Goal: Task Accomplishment & Management: Manage account settings

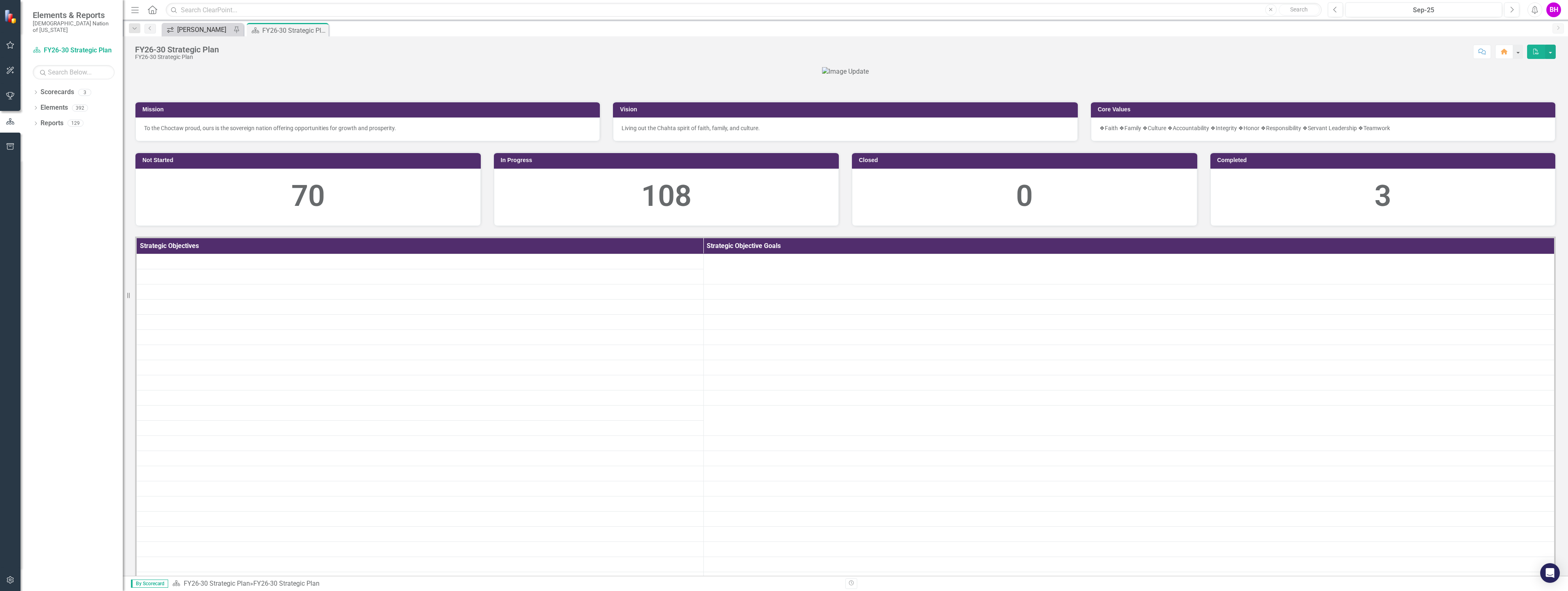
click at [202, 32] on div "[PERSON_NAME]" at bounding box center [204, 29] width 54 height 10
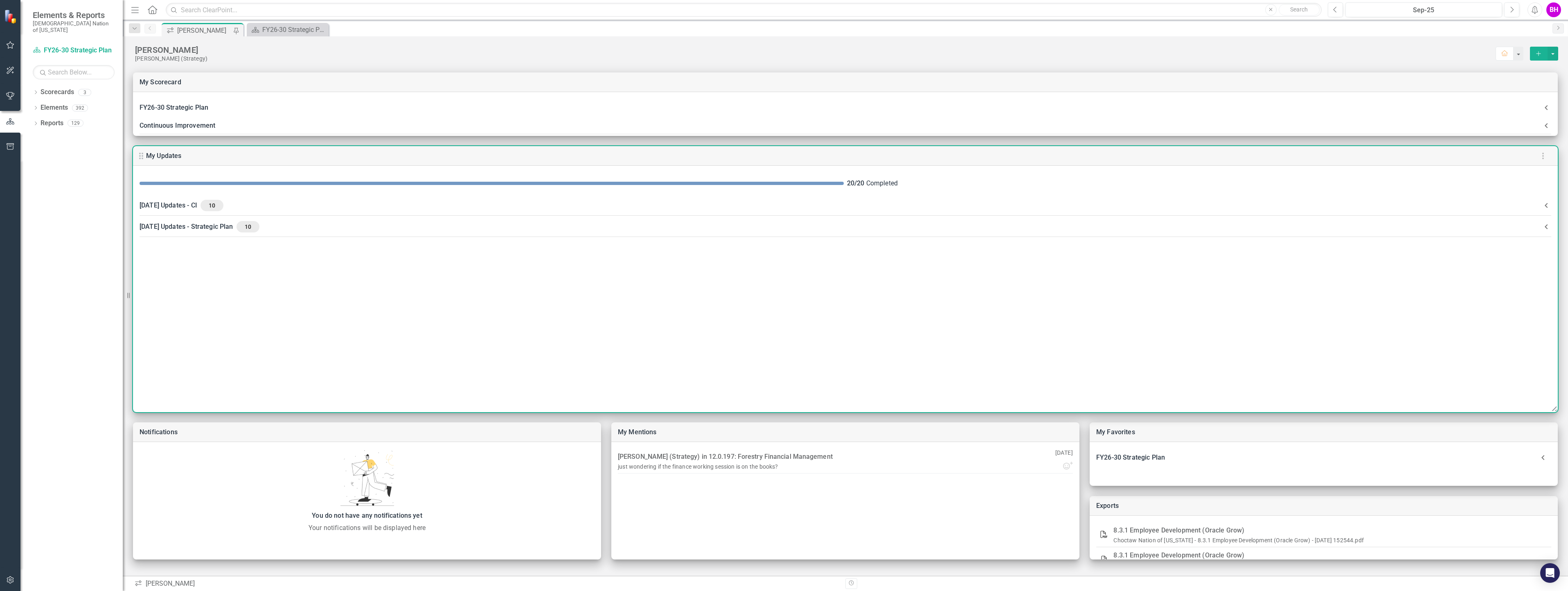
click at [385, 210] on div "[DATE] Updates - CI 10" at bounding box center [840, 206] width 1402 height 11
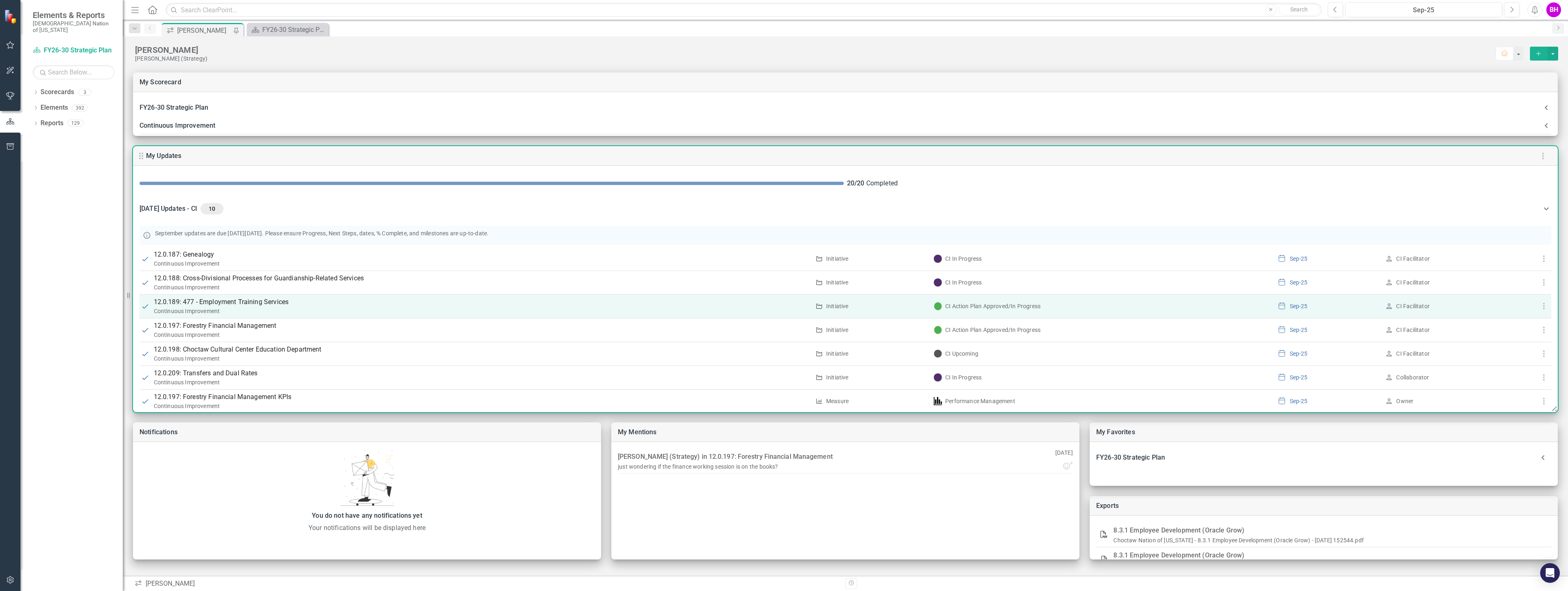
click at [273, 300] on p "12.0.189: 477 - Employment Training Services" at bounding box center [482, 302] width 656 height 10
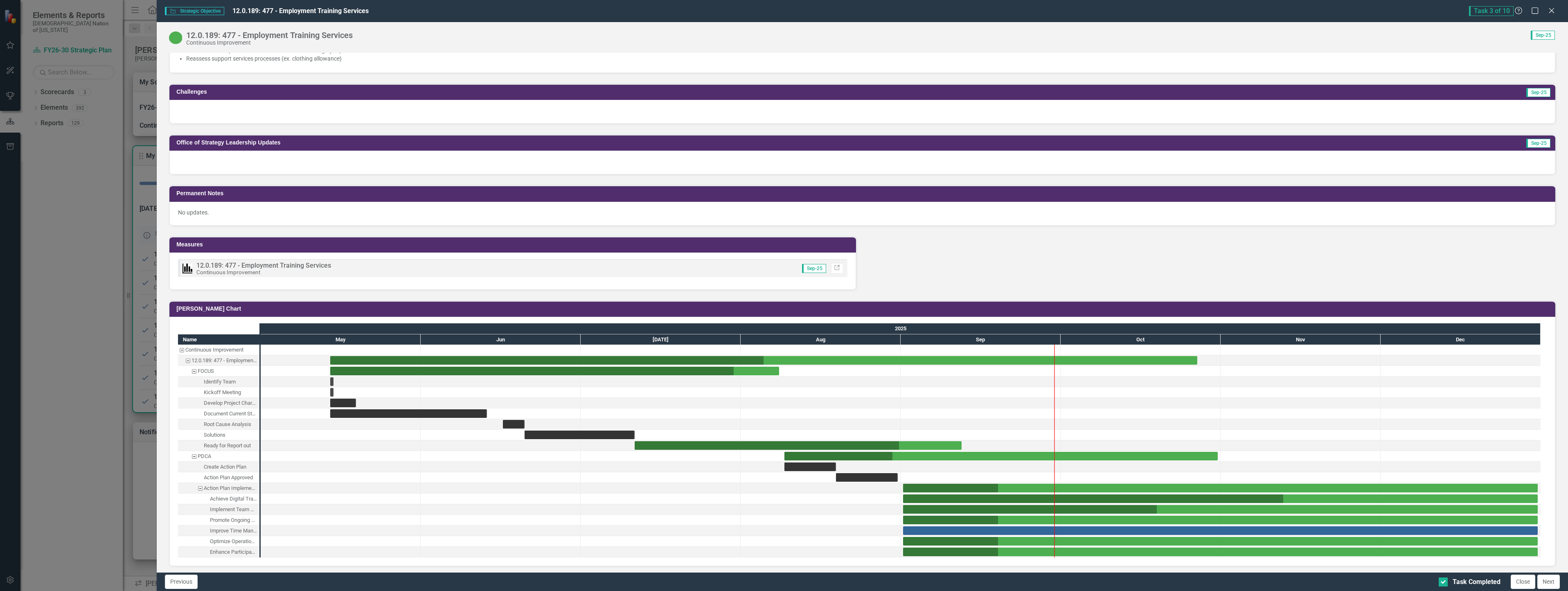
scroll to position [737, 0]
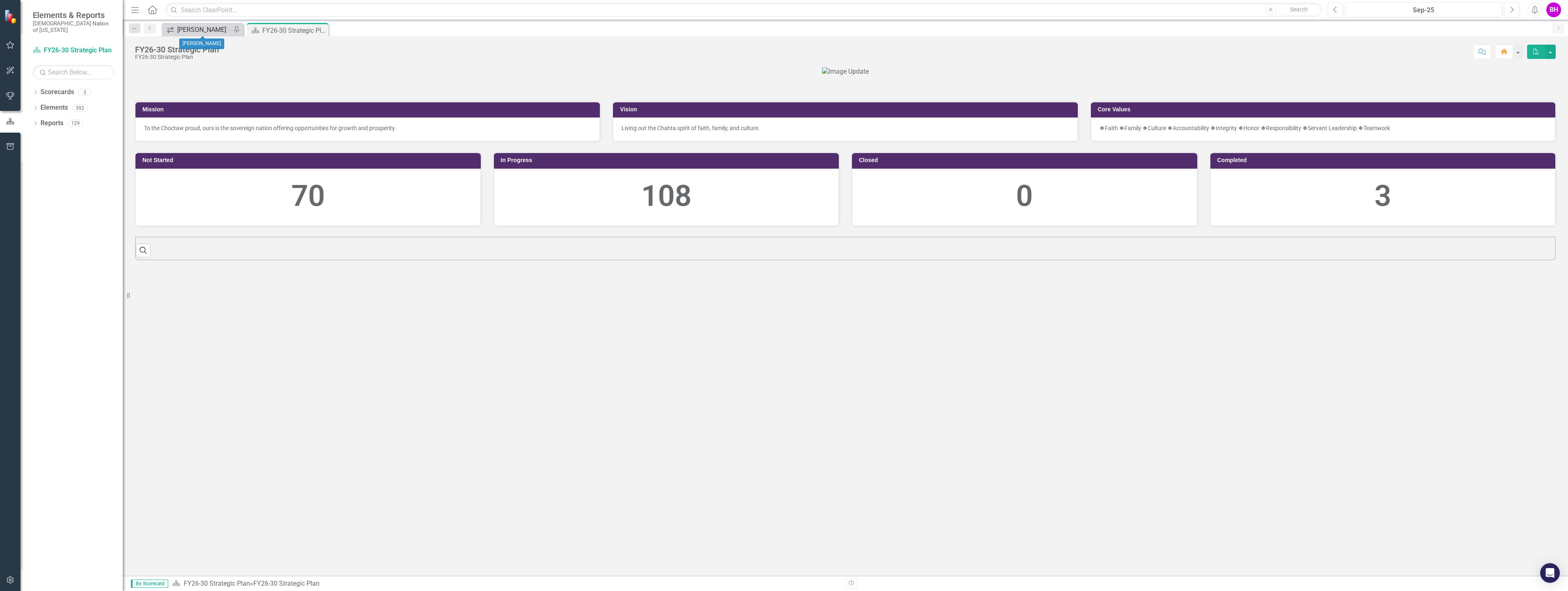
click at [200, 30] on div "[PERSON_NAME]" at bounding box center [204, 29] width 54 height 10
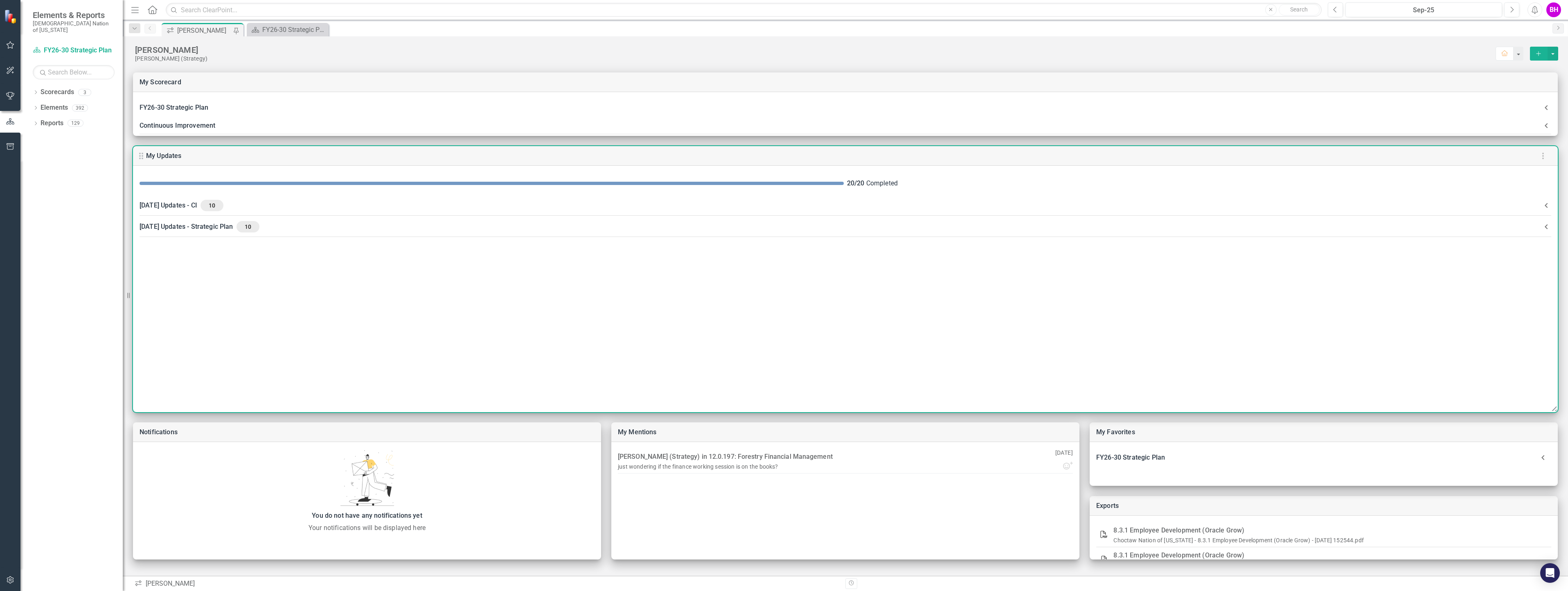
click at [307, 206] on div "[DATE] Updates - CI 10" at bounding box center [840, 206] width 1402 height 11
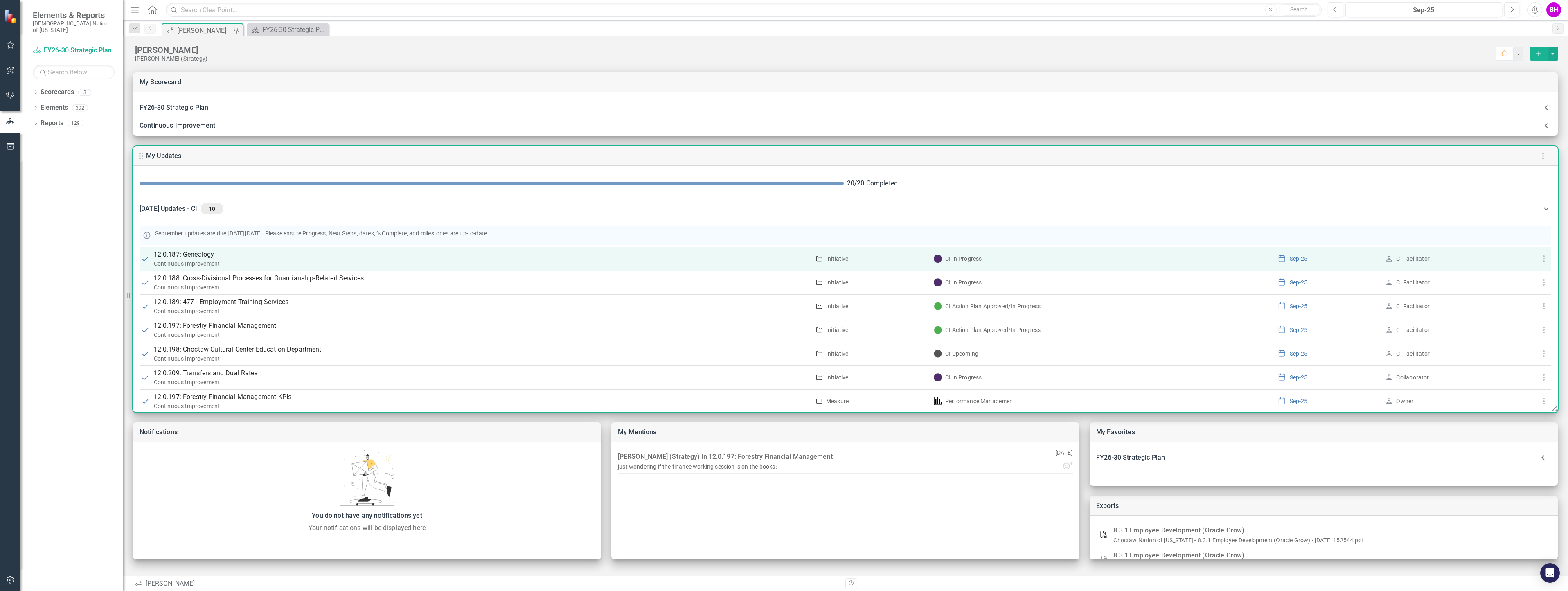
click at [203, 255] on p "12.0.187: Genealogy" at bounding box center [482, 255] width 656 height 10
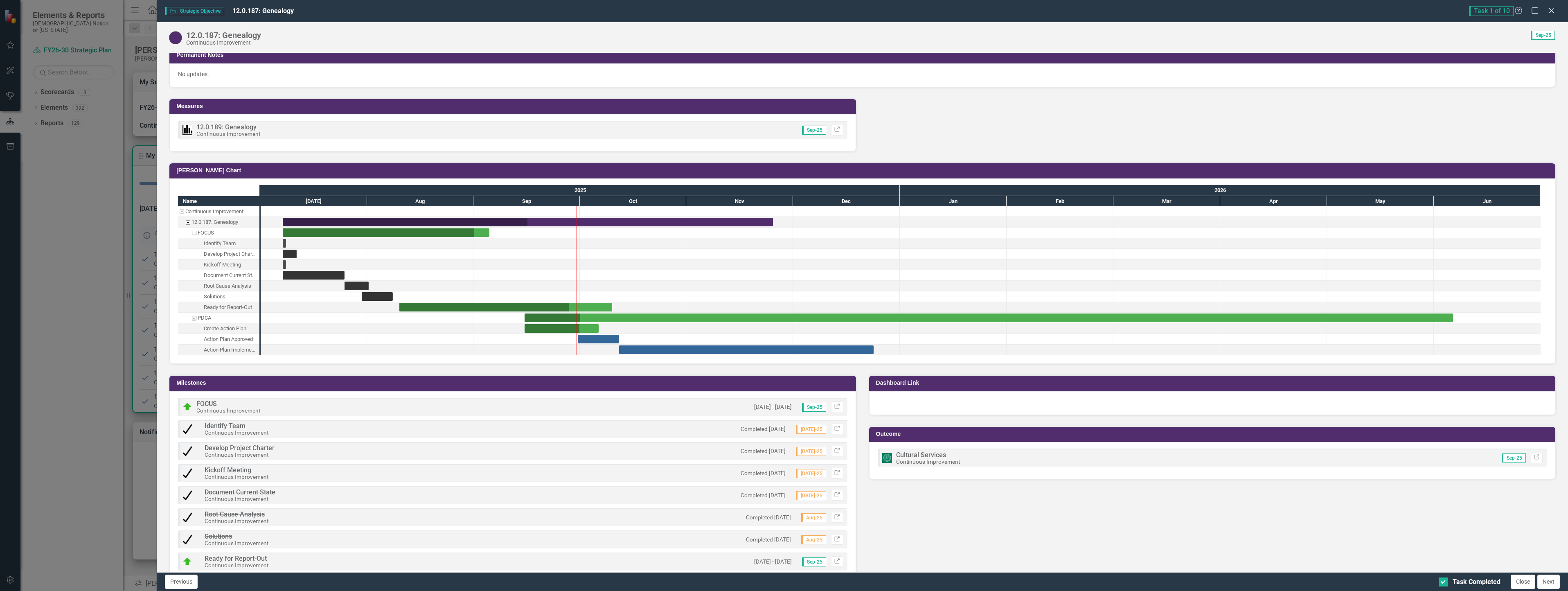
scroll to position [679, 0]
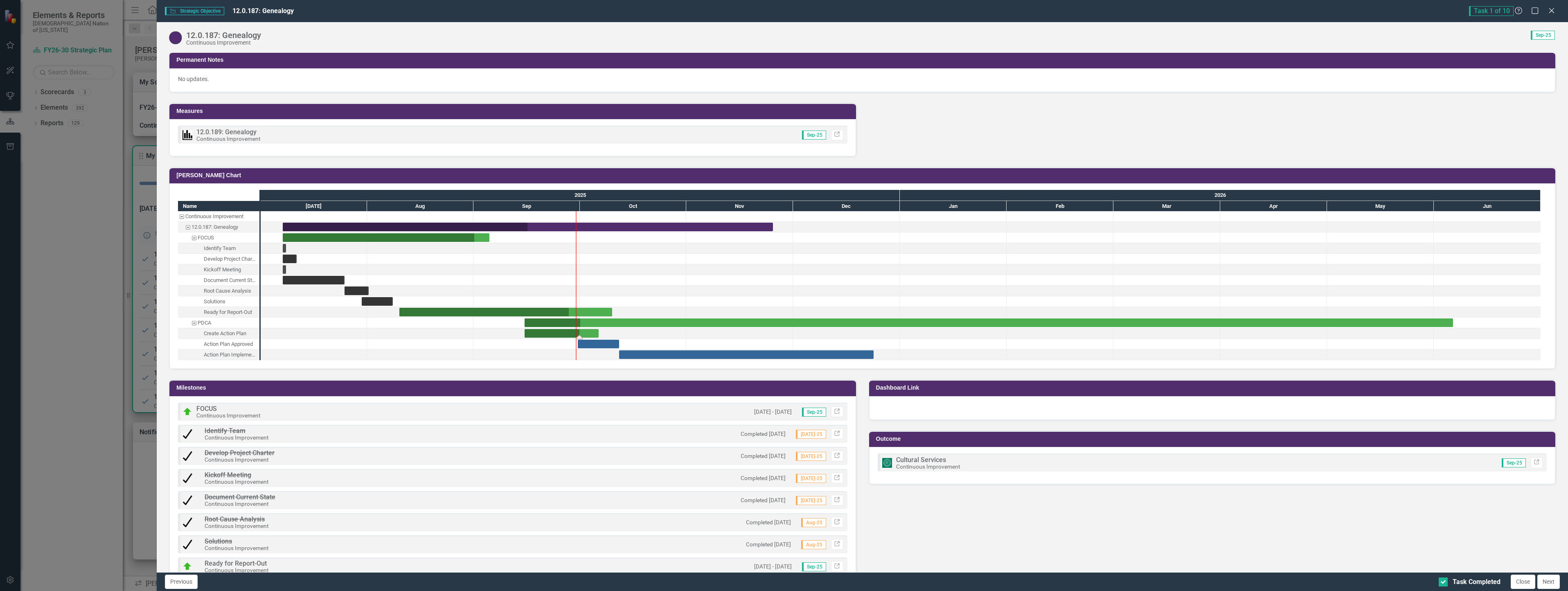
click at [556, 334] on div "Task: Start date: 2025-09-15 End date: 2025-10-06" at bounding box center [561, 334] width 74 height 9
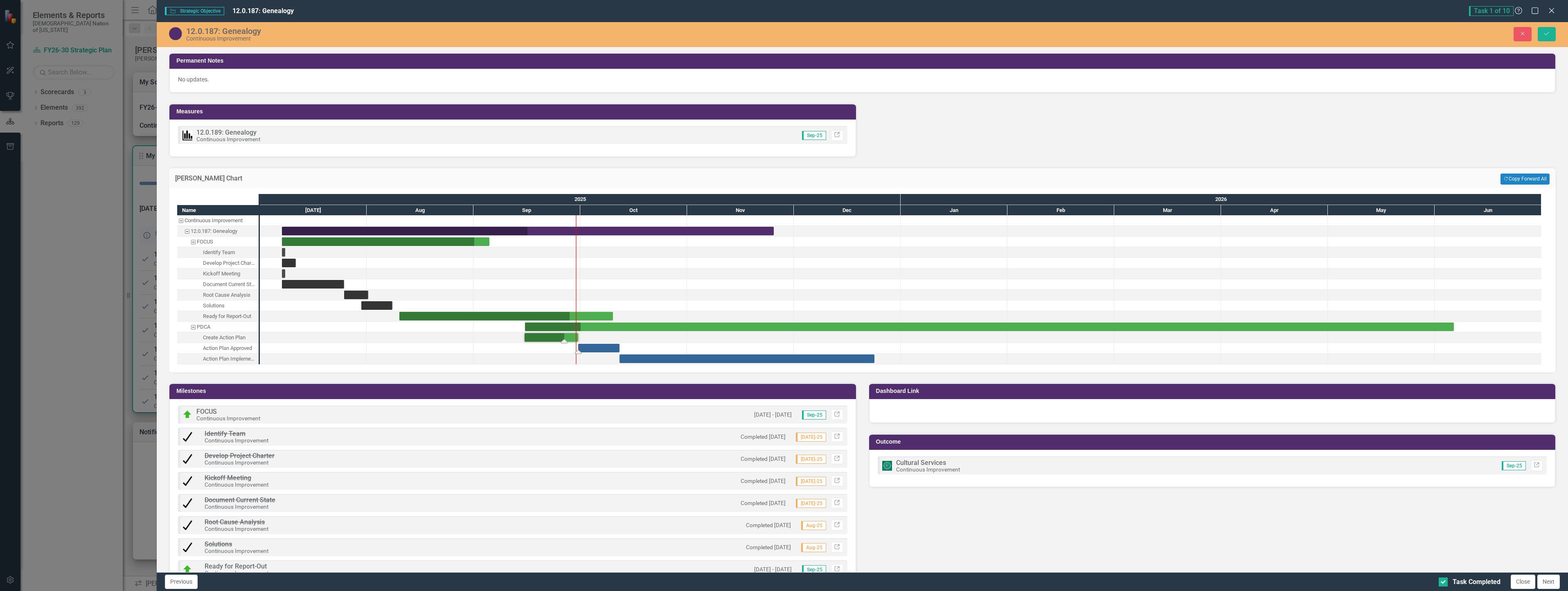
drag, startPoint x: 601, startPoint y: 336, endPoint x: 581, endPoint y: 345, distance: 21.9
click at [1548, 31] on icon "Save" at bounding box center [1547, 33] width 7 height 6
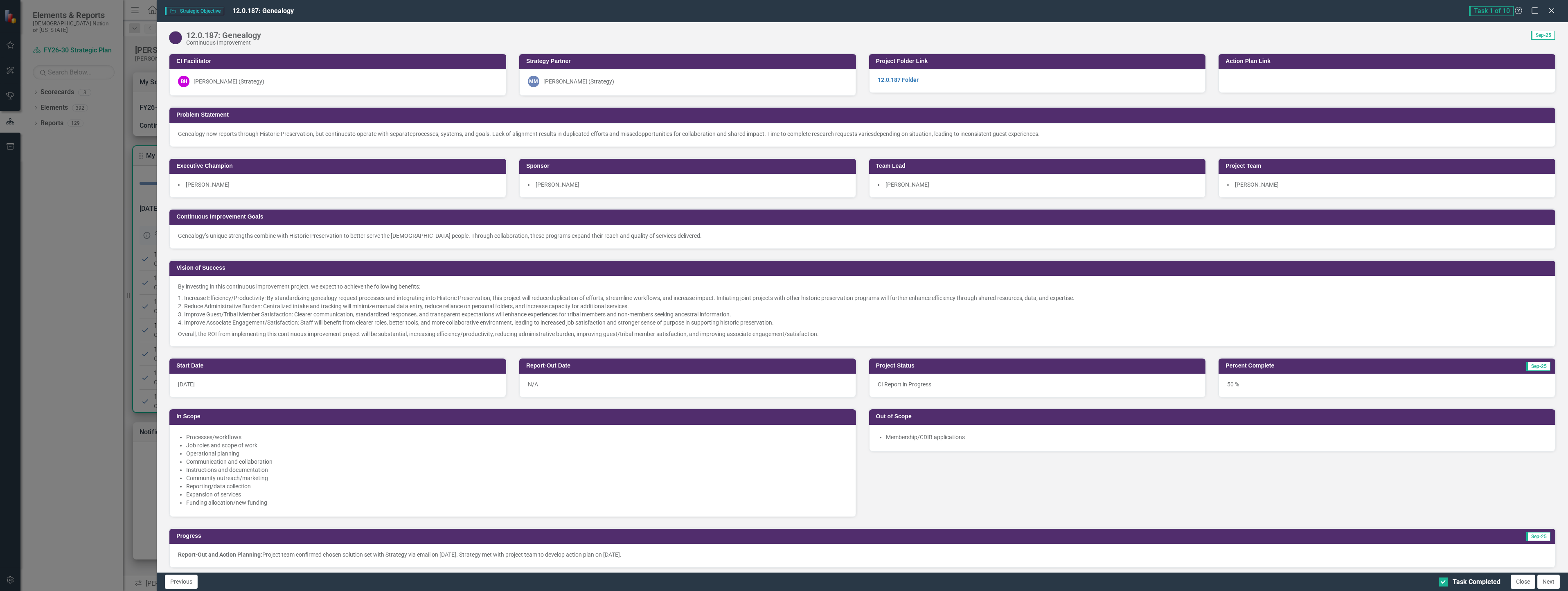
scroll to position [843, 0]
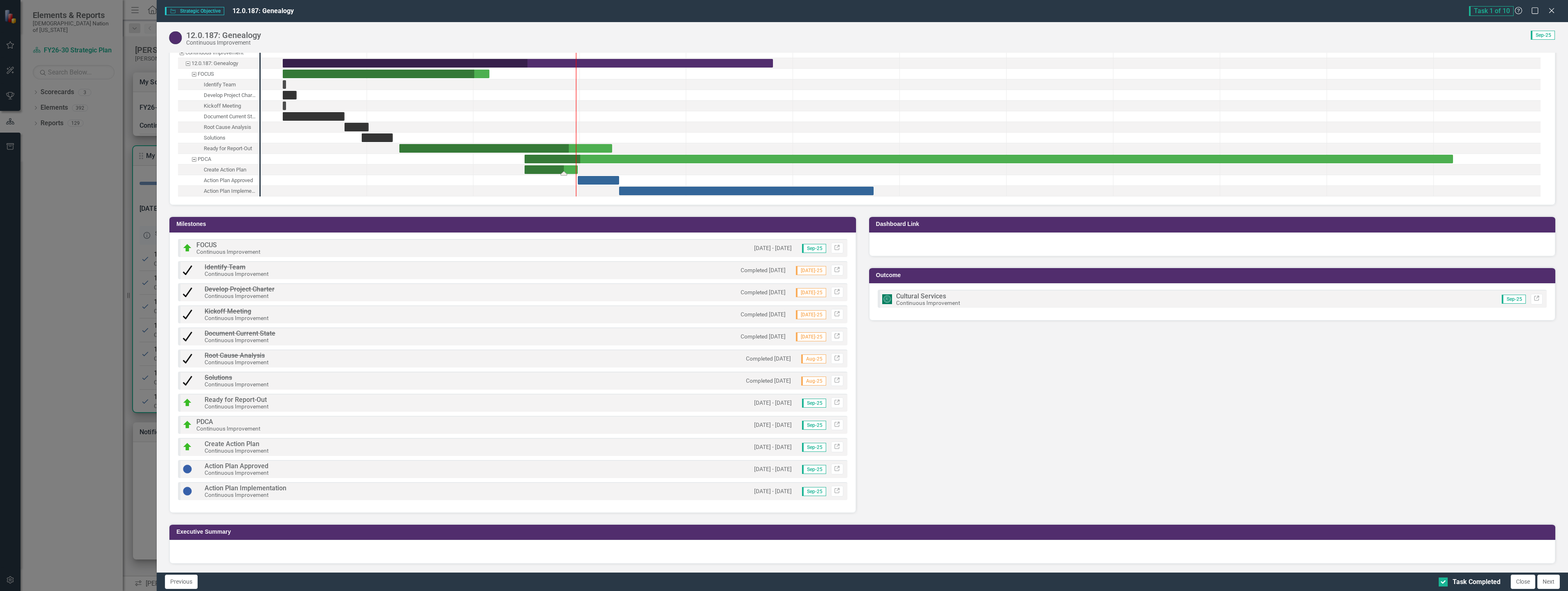
click at [557, 168] on div "Task: Start date: 2025-09-15 End date: 2025-09-30" at bounding box center [551, 170] width 53 height 9
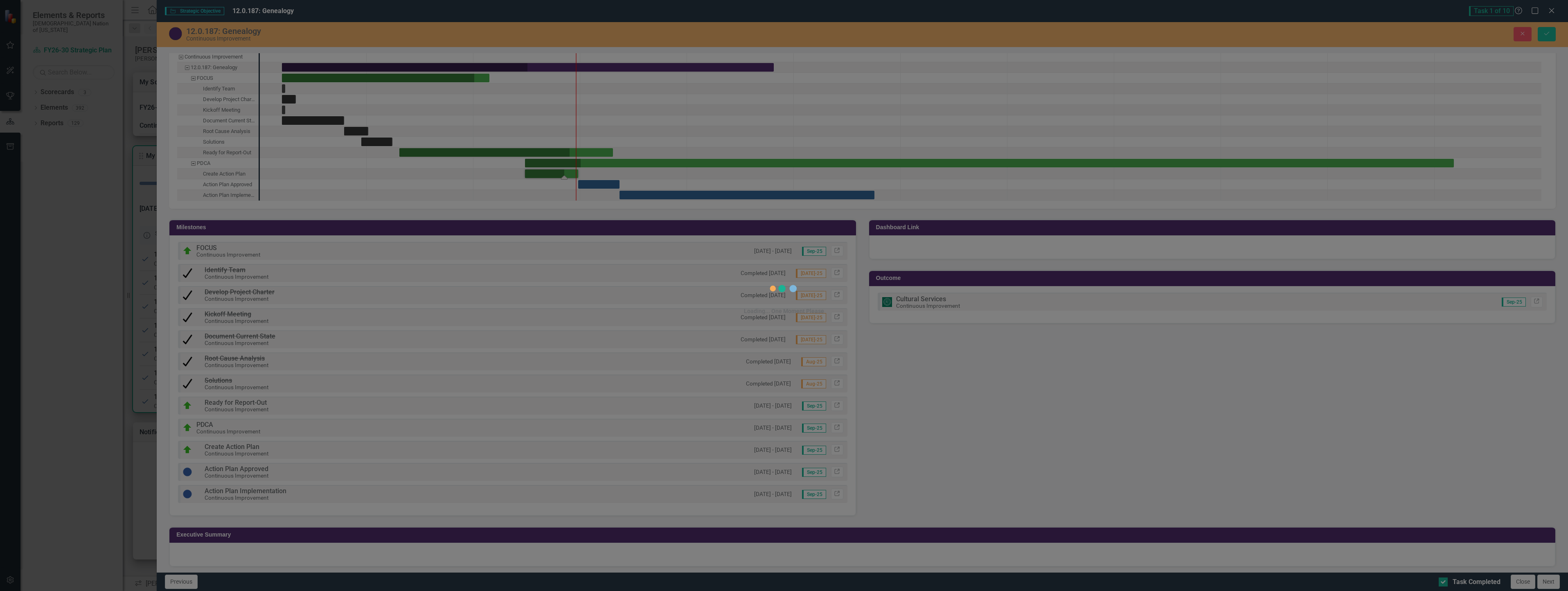
scroll to position [846, 0]
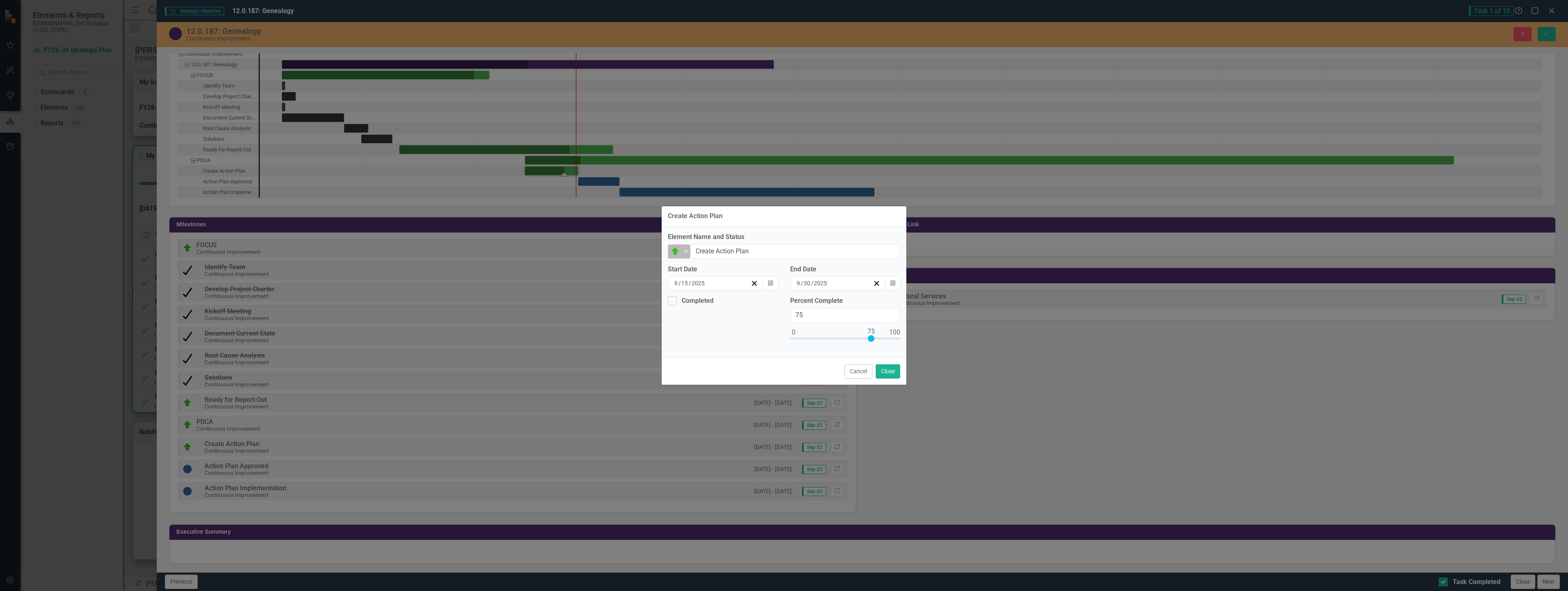
click at [673, 252] on img at bounding box center [675, 252] width 10 height 10
drag, startPoint x: 700, startPoint y: 329, endPoint x: 683, endPoint y: 315, distance: 22.0
click at [700, 329] on div "Completed" at bounding box center [705, 333] width 31 height 9
click at [675, 300] on div at bounding box center [672, 301] width 9 height 9
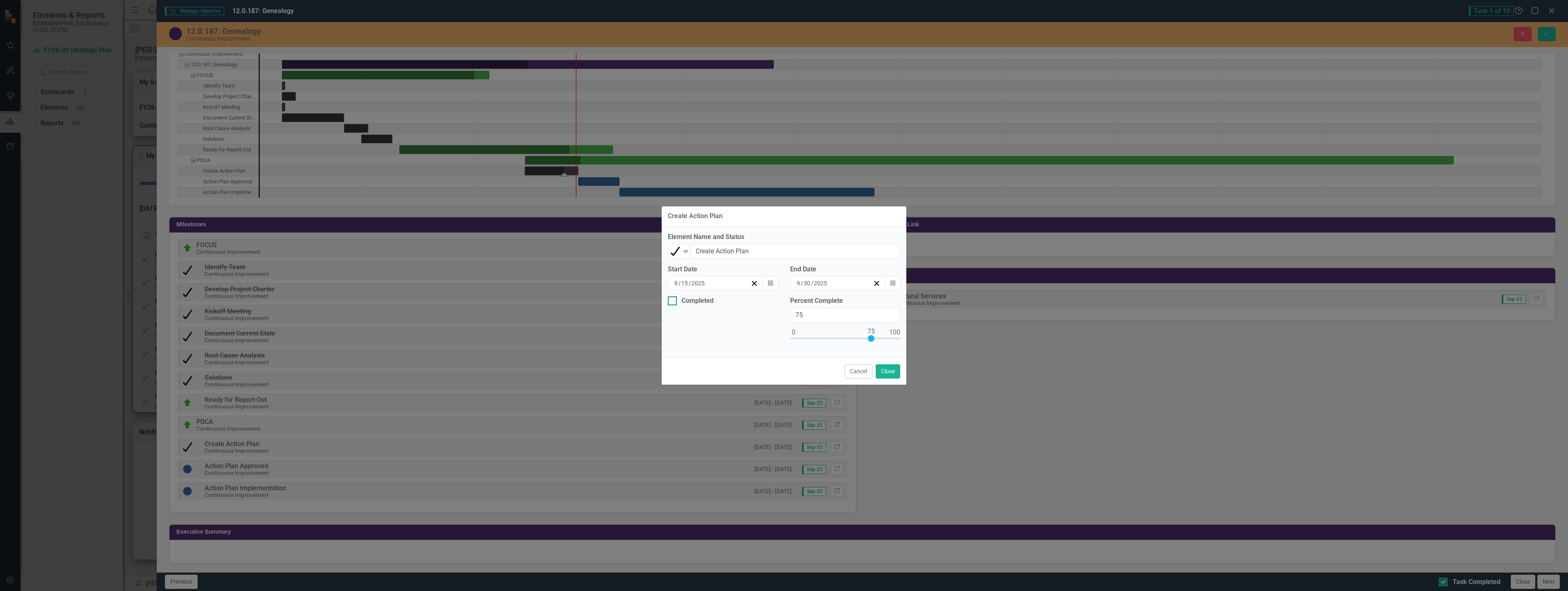
click at [673, 300] on input "Completed" at bounding box center [670, 299] width 6 height 6
checkbox input "true"
click at [894, 283] on icon "Calendar" at bounding box center [893, 283] width 5 height 6
click at [803, 388] on button "29" at bounding box center [797, 390] width 21 height 15
type input "100"
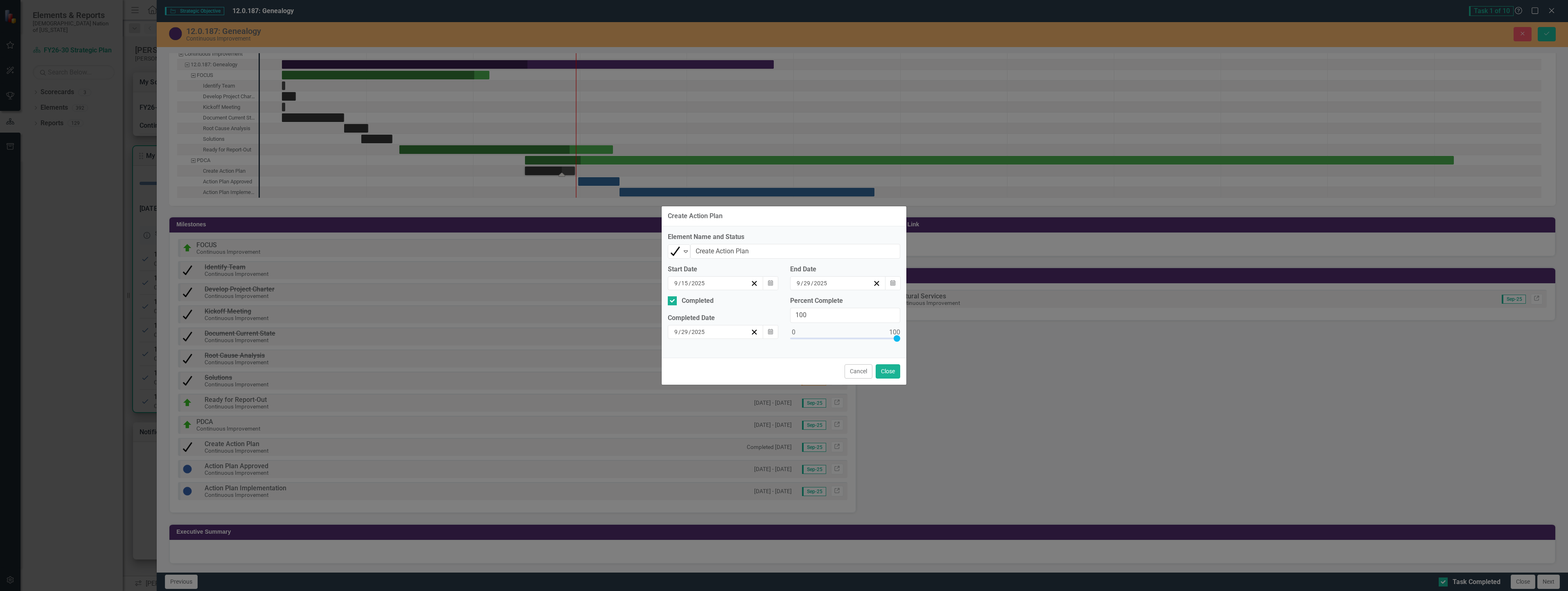
drag, startPoint x: 871, startPoint y: 336, endPoint x: 922, endPoint y: 362, distance: 57.2
click at [955, 343] on div "Create Action Plan Element Name and Status Completed Expand Create Action Plan …" at bounding box center [784, 295] width 1568 height 591
click at [881, 374] on button "Close" at bounding box center [888, 371] width 24 height 14
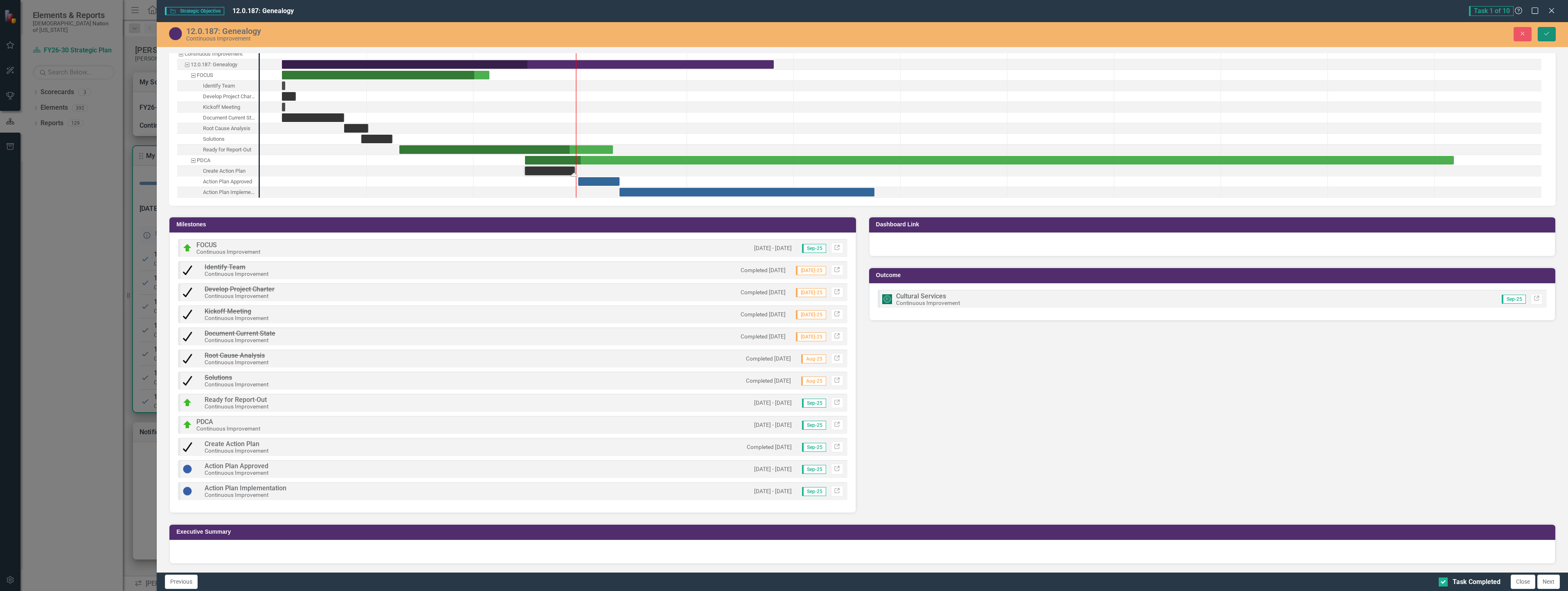
click at [1542, 32] on button "Save" at bounding box center [1546, 34] width 18 height 14
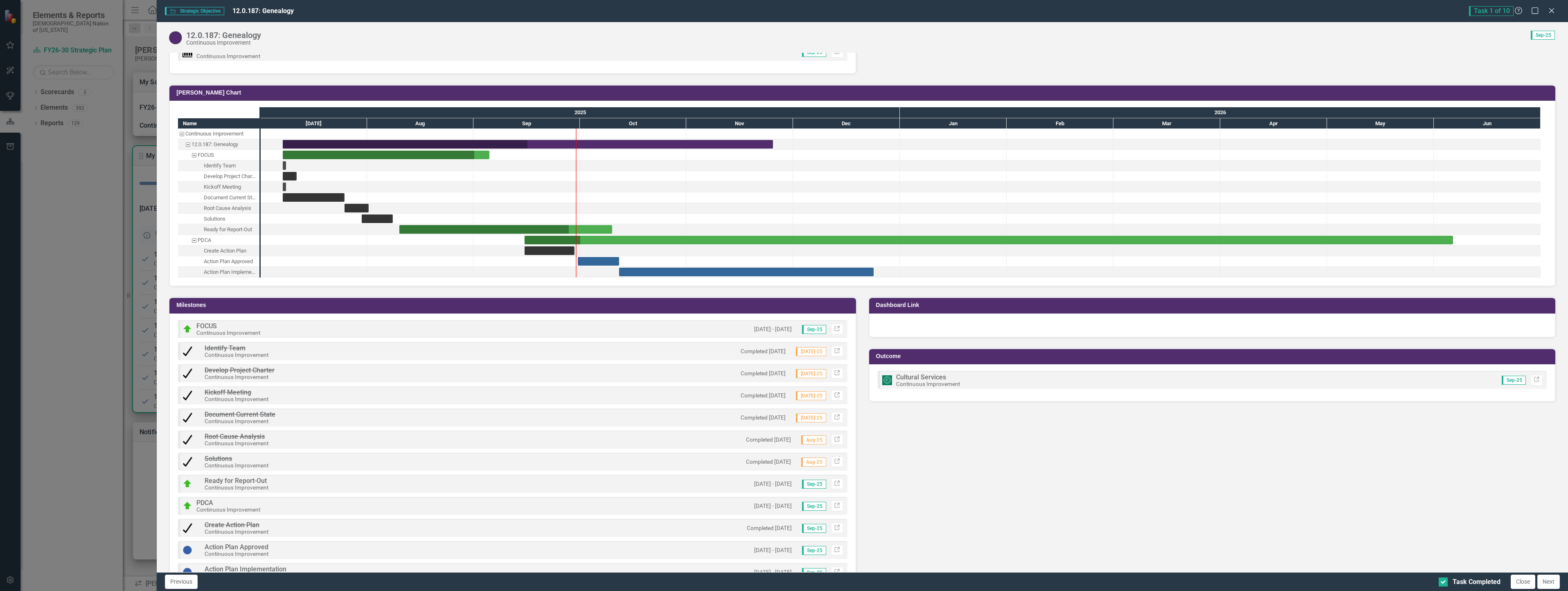
scroll to position [762, 0]
click at [596, 262] on div "Task: Start date: 2025-09-30 End date: 2025-10-12" at bounding box center [598, 262] width 41 height 9
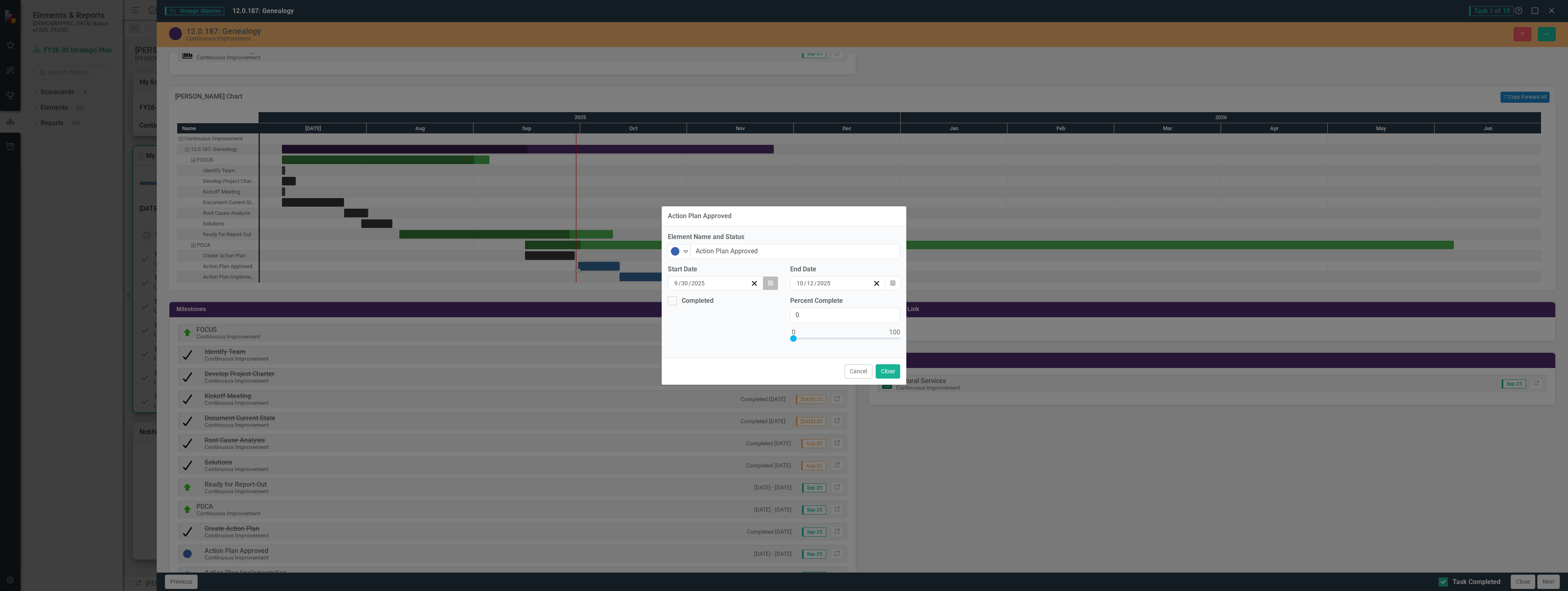
click at [774, 285] on button "Calendar" at bounding box center [770, 283] width 16 height 14
click at [689, 388] on button "29" at bounding box center [699, 385] width 21 height 15
click at [896, 280] on button "Calendar" at bounding box center [893, 283] width 16 height 14
click at [798, 328] on abbr "29" at bounding box center [797, 331] width 7 height 7
click at [685, 254] on icon "Expand" at bounding box center [685, 251] width 8 height 7
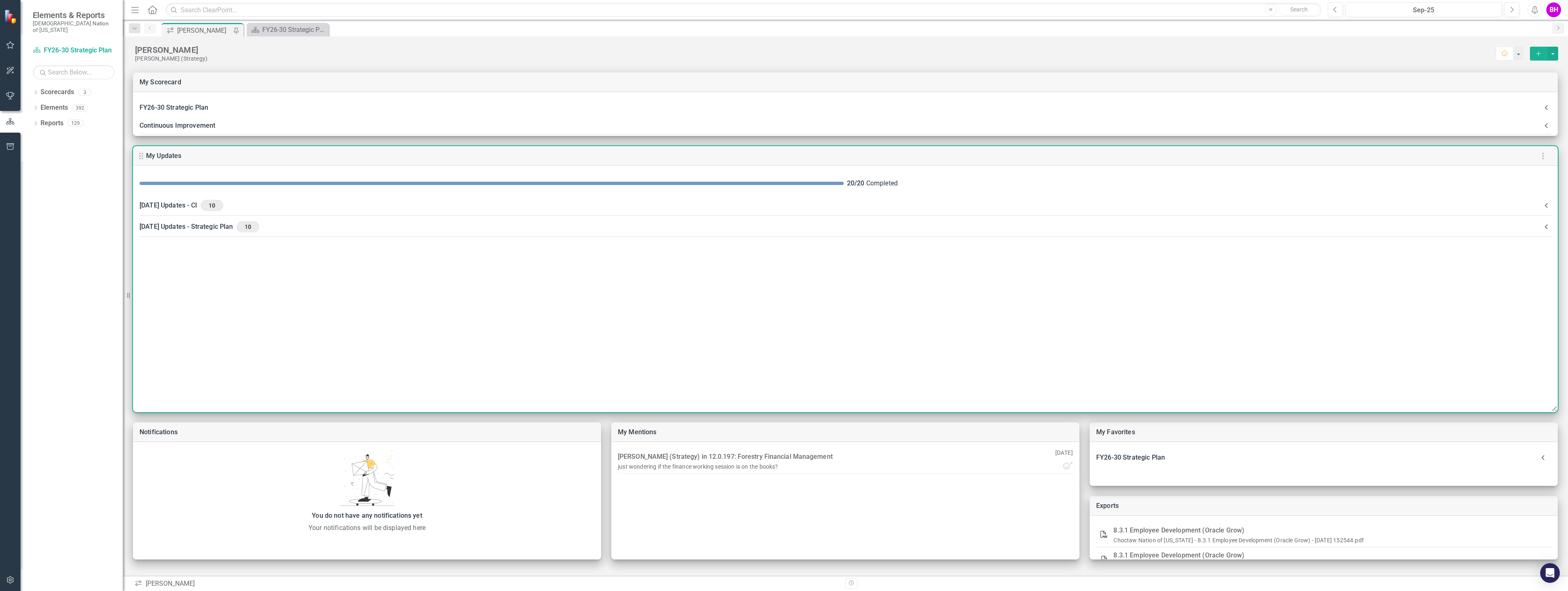
click at [298, 202] on div "[DATE] Updates - CI 10" at bounding box center [840, 206] width 1402 height 11
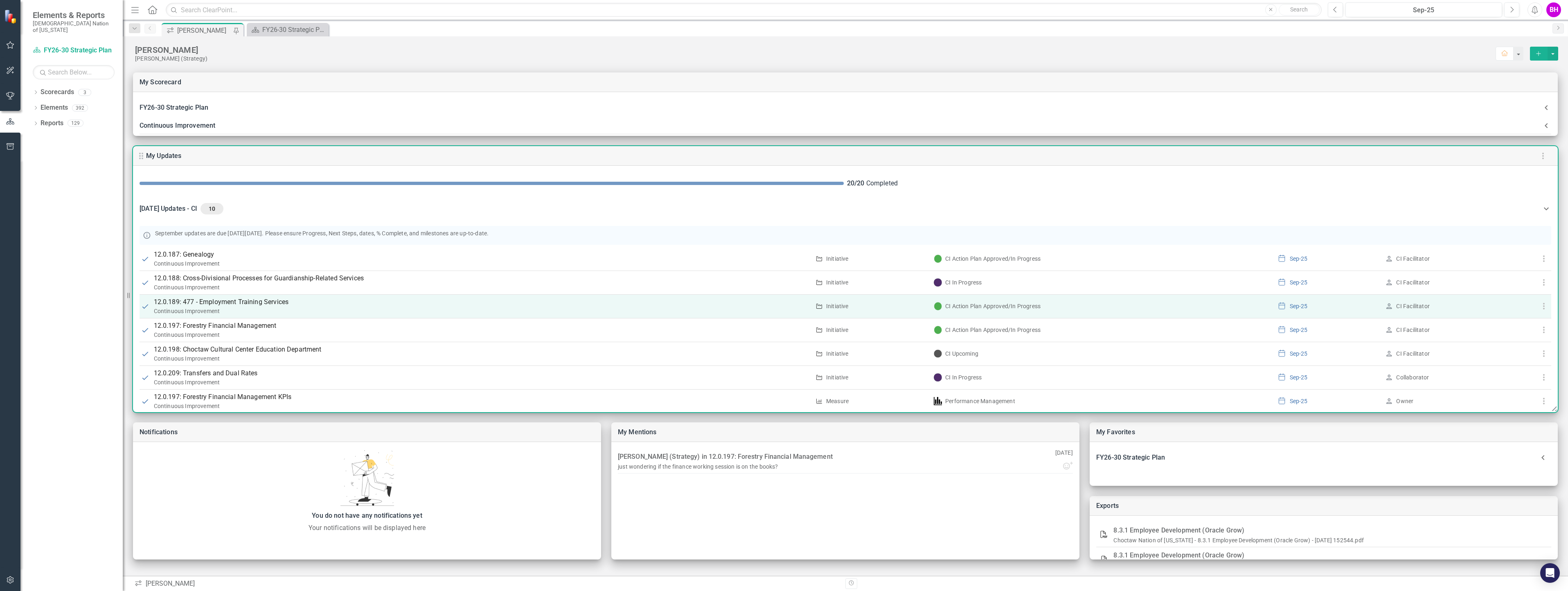
click at [263, 301] on p "12.0.189: 477 - Employment Training Services" at bounding box center [482, 302] width 656 height 10
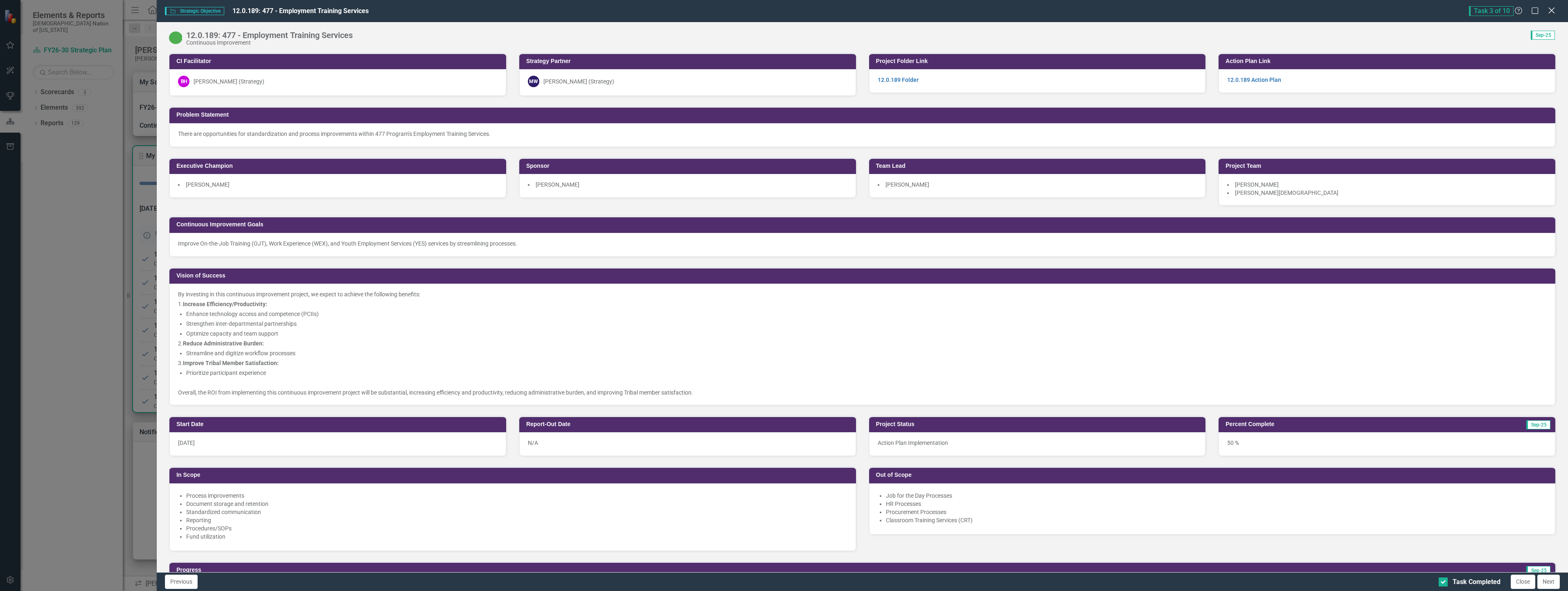
click at [1554, 12] on icon at bounding box center [1551, 11] width 6 height 6
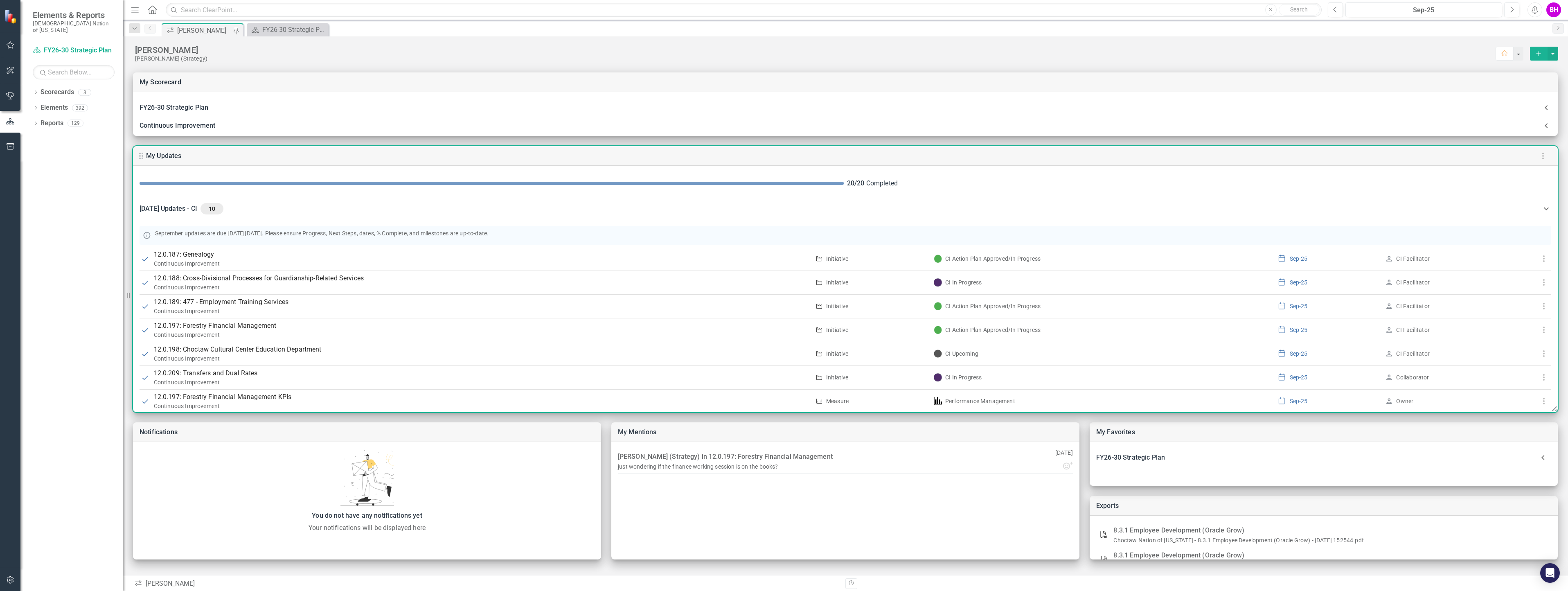
click at [1541, 210] on icon at bounding box center [1546, 209] width 10 height 10
